Goal: Register for event/course

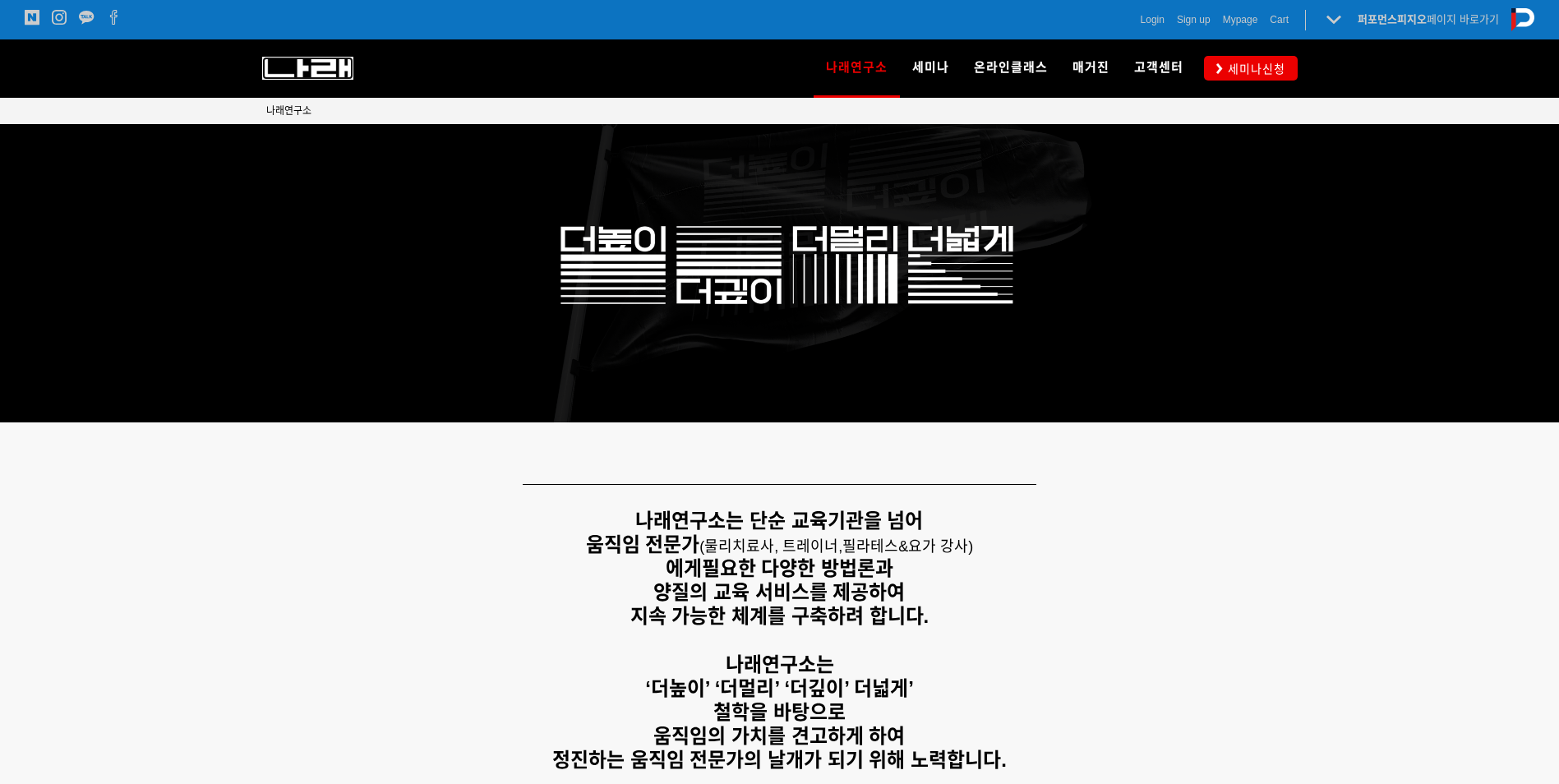
click at [286, 66] on img at bounding box center [308, 68] width 91 height 23
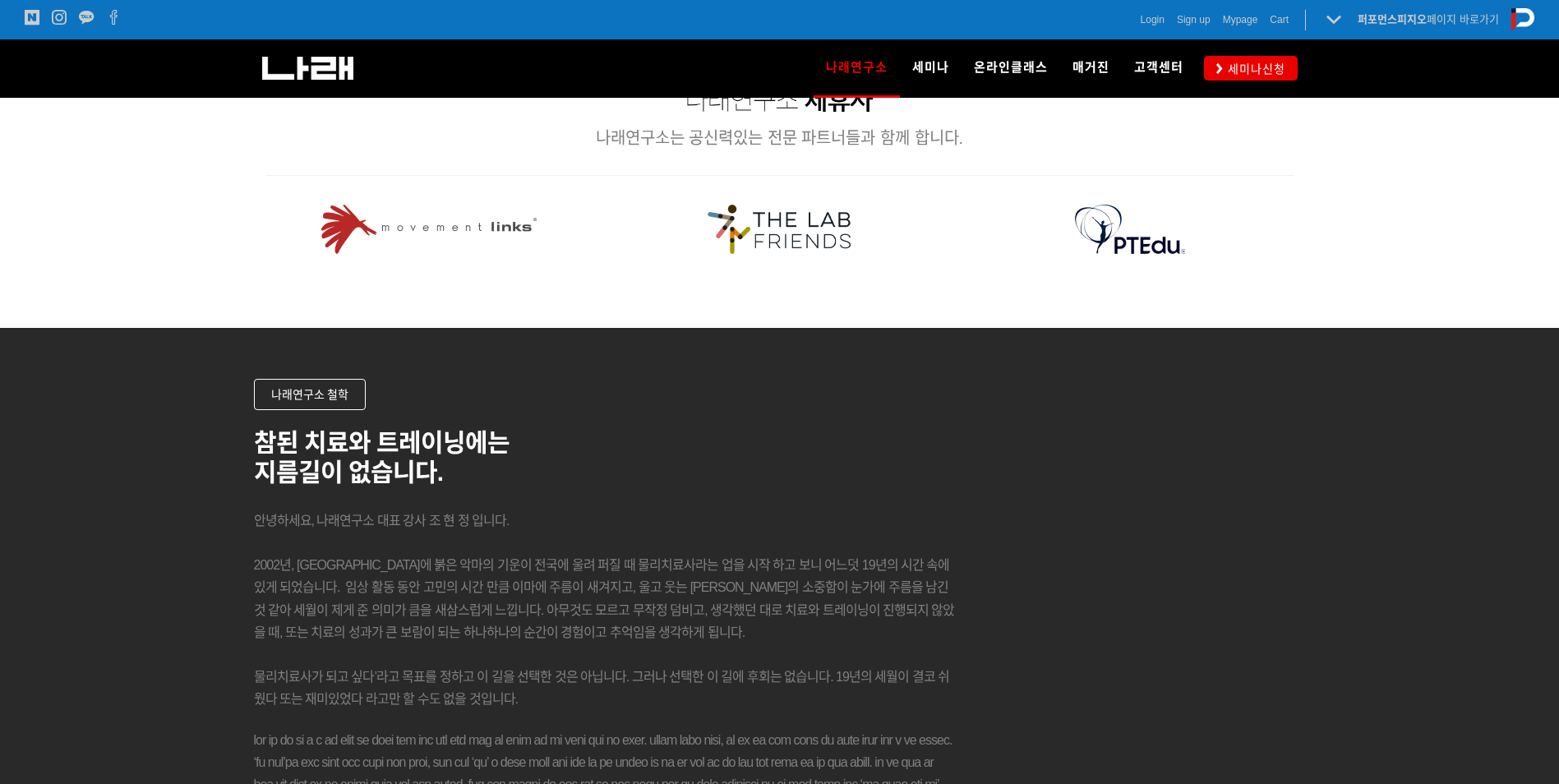
scroll to position [2054, 0]
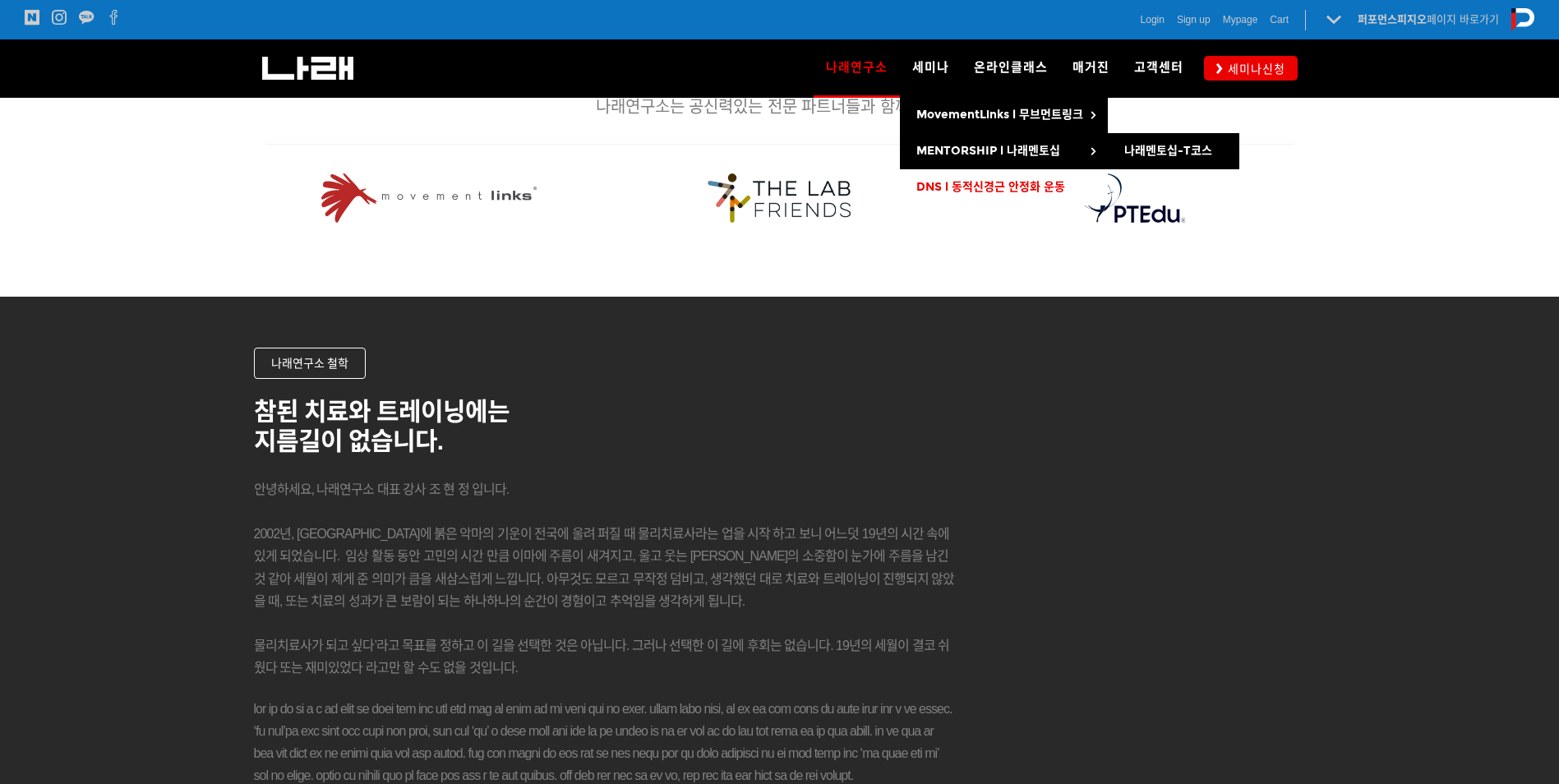
click at [946, 184] on span "DNS l 동적신경근 안정화 운동" at bounding box center [990, 187] width 149 height 14
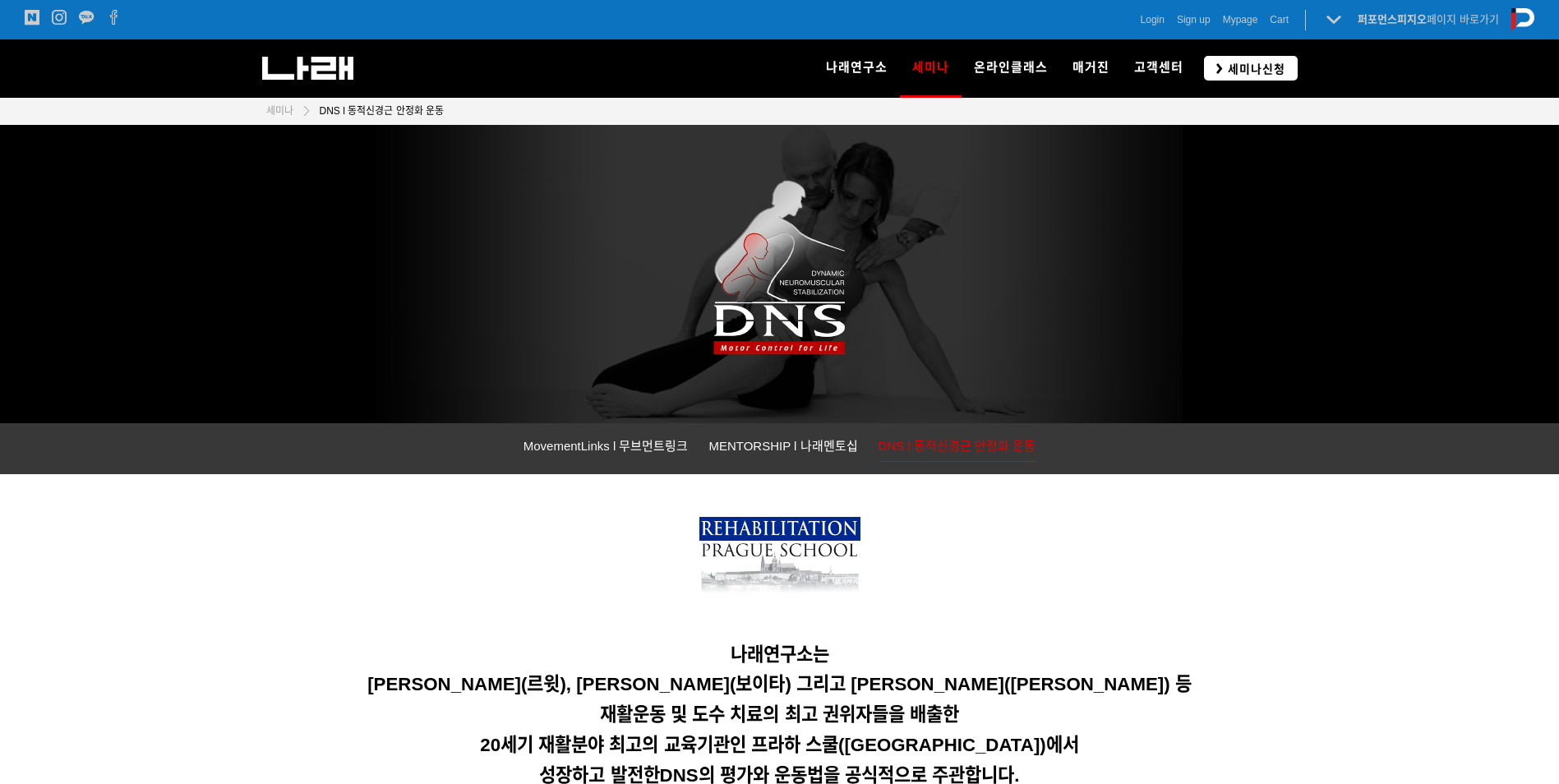
click at [1262, 76] on span "세미나신청" at bounding box center [1254, 69] width 62 height 16
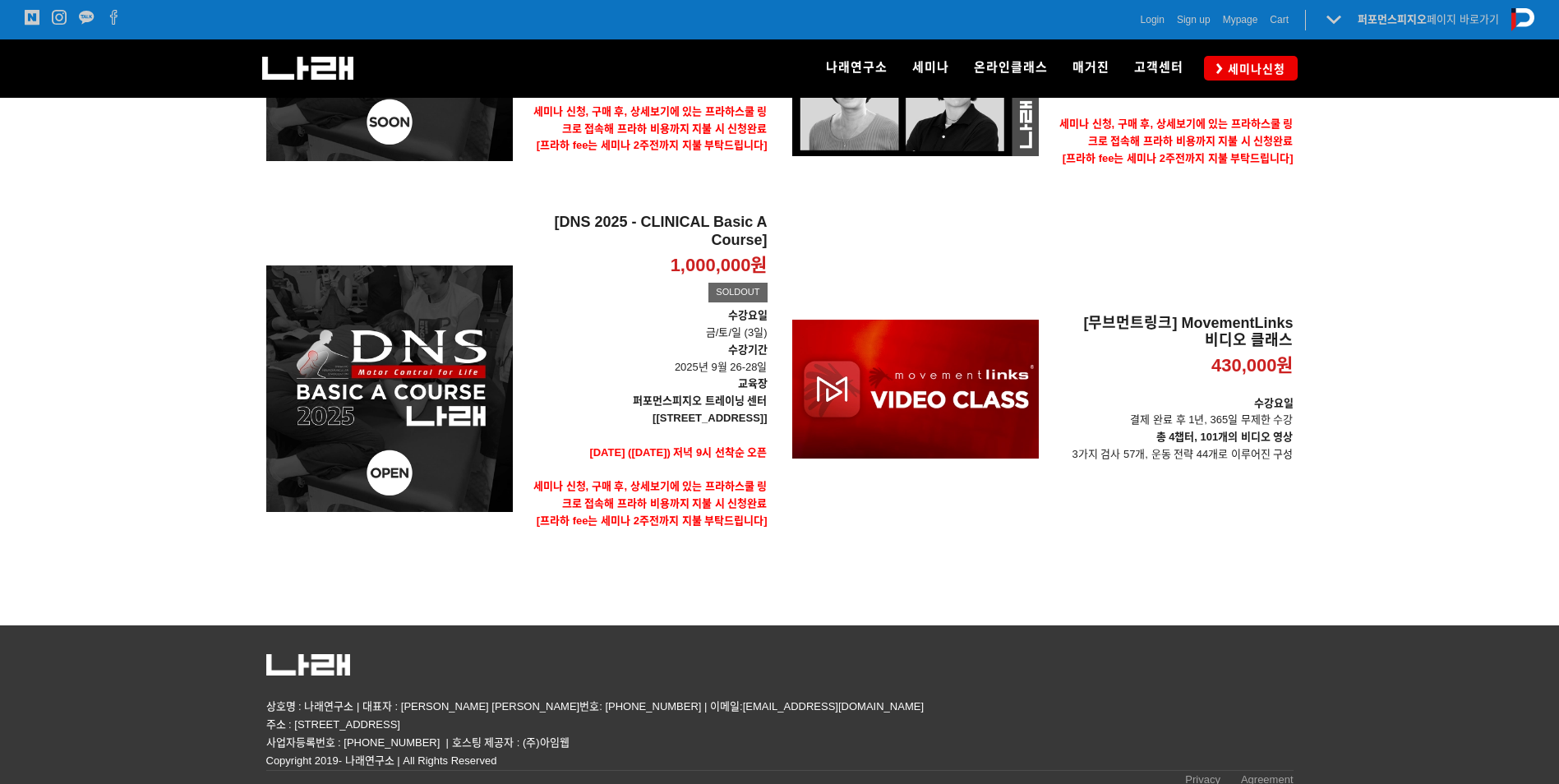
scroll to position [326, 0]
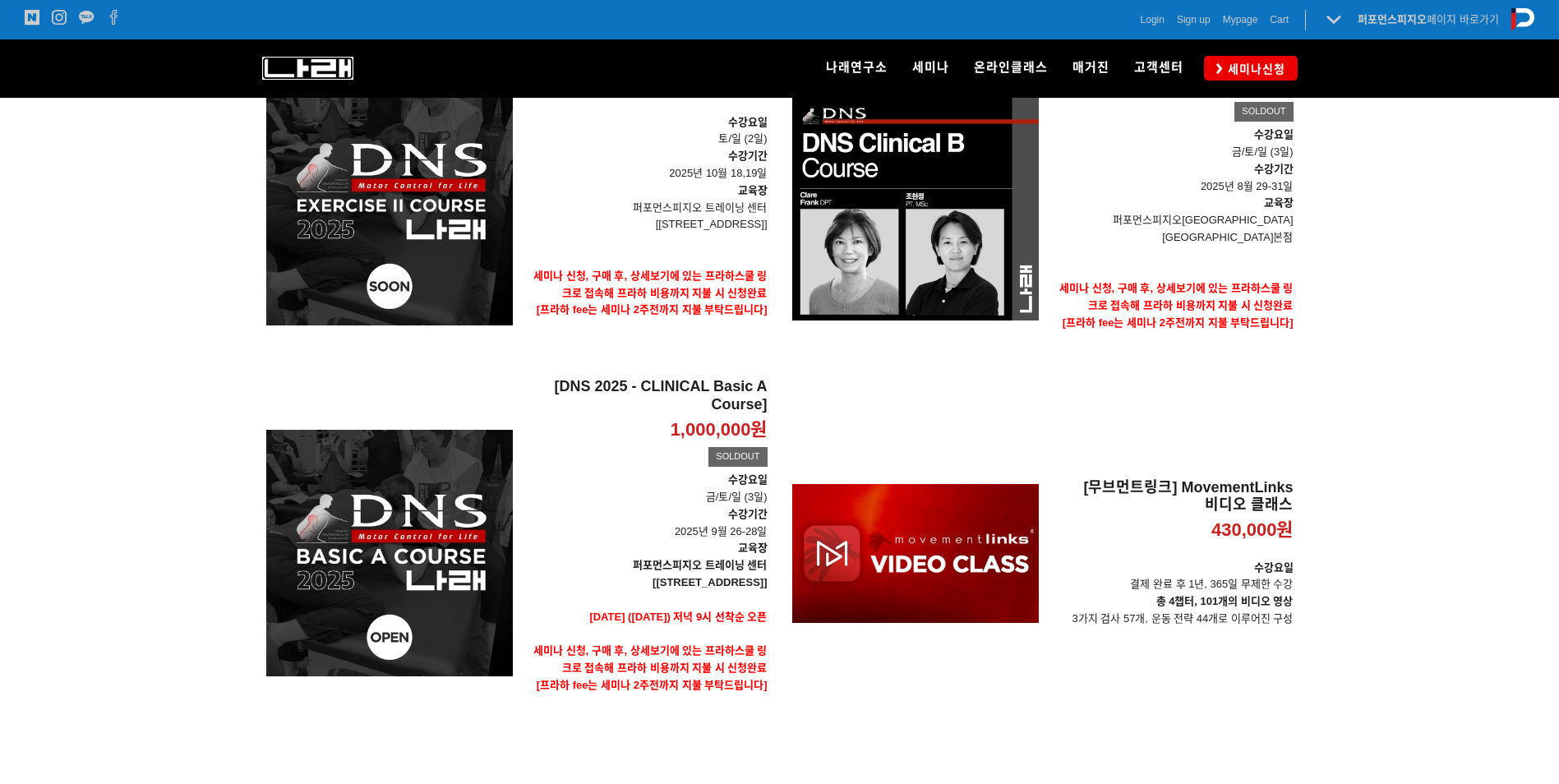
click at [326, 64] on img at bounding box center [308, 68] width 91 height 23
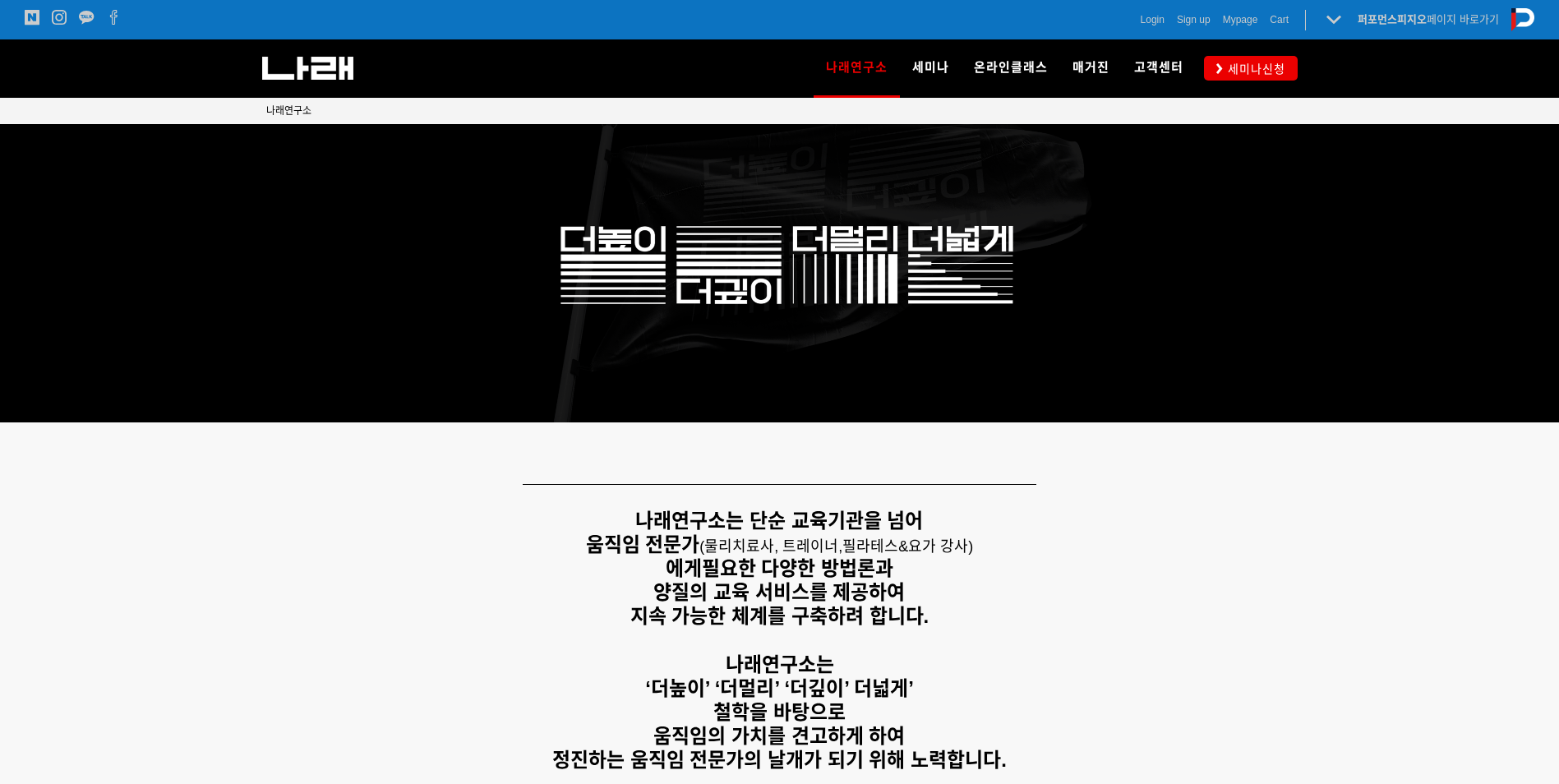
click at [1293, 649] on p at bounding box center [780, 641] width 1027 height 24
